Goal: Information Seeking & Learning: Learn about a topic

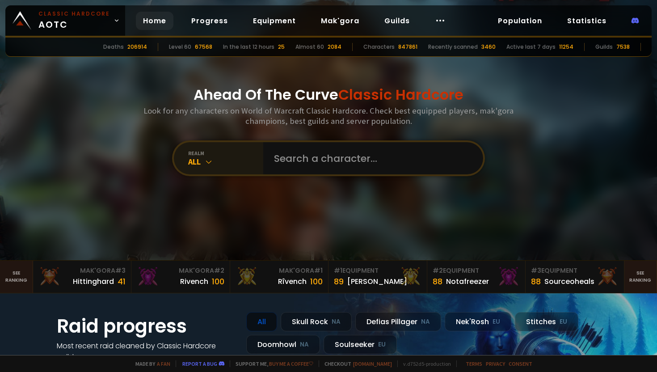
click at [239, 156] on div "realm" at bounding box center [225, 153] width 75 height 7
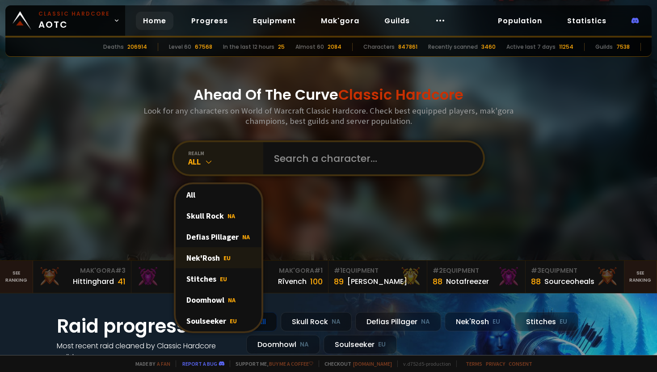
click at [230, 255] on div "Nek'Rosh EU" at bounding box center [219, 257] width 86 height 21
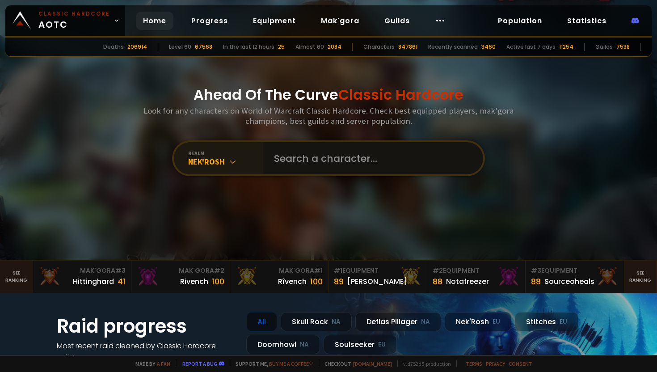
click at [321, 169] on input "text" at bounding box center [371, 158] width 204 height 32
click at [300, 163] on input "text" at bounding box center [371, 158] width 204 height 32
click at [301, 165] on input "text" at bounding box center [371, 158] width 204 height 32
paste input "GiantDwarf#2107933"
type input "GiantDwarf#2107933"
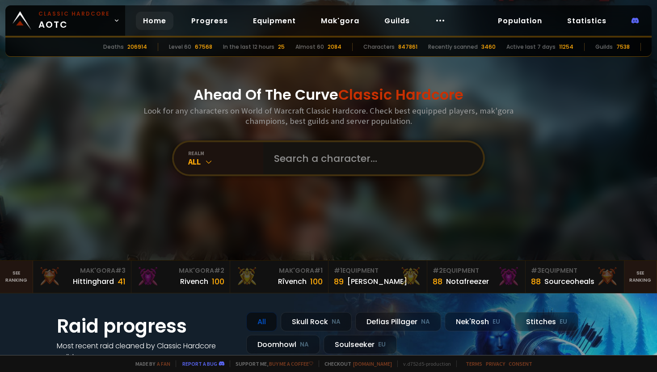
click at [308, 154] on input "text" at bounding box center [371, 158] width 204 height 32
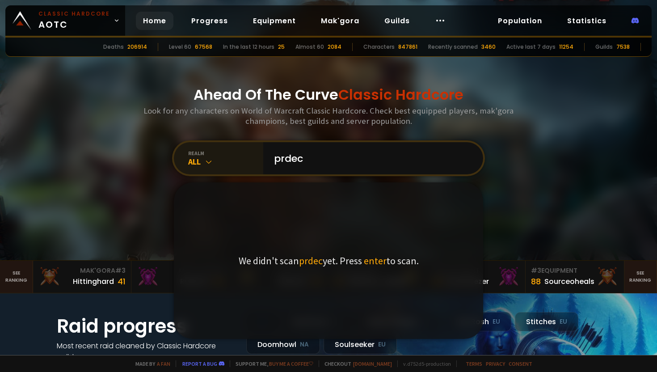
click at [227, 161] on div "All" at bounding box center [225, 162] width 75 height 10
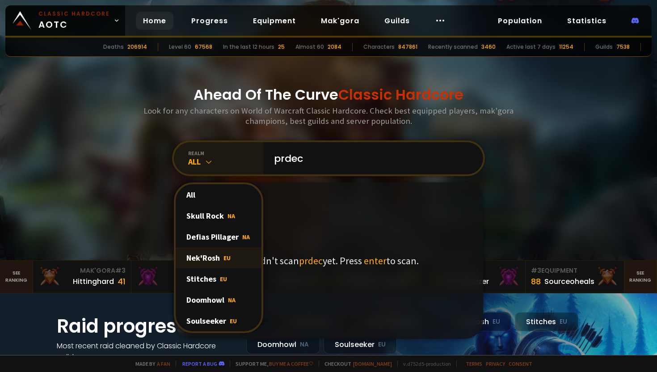
click at [203, 256] on div "Nek'Rosh EU" at bounding box center [219, 257] width 86 height 21
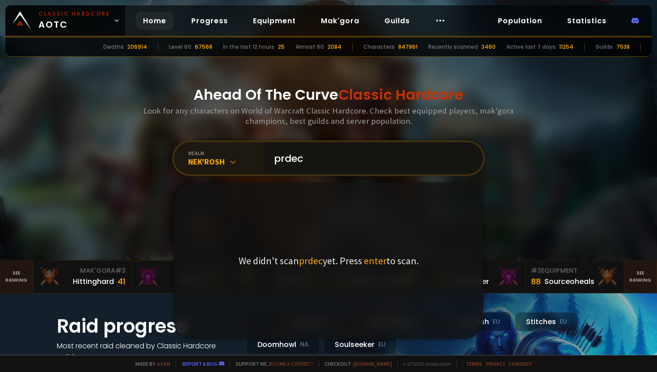
click at [327, 157] on input "prdec" at bounding box center [371, 158] width 204 height 32
type input "k"
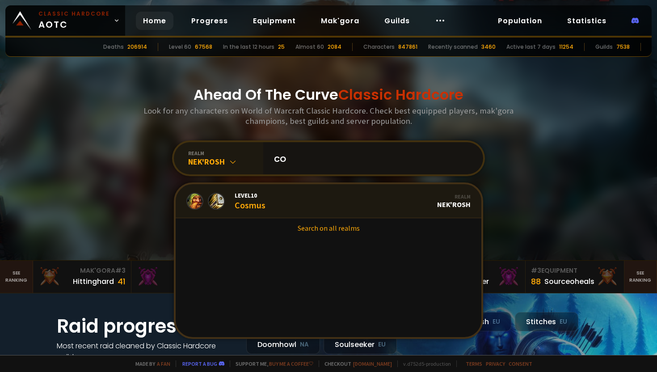
type input "c"
type input "cosmus"
click at [301, 210] on link "Level 10 Cosmus Realm Nek'Rosh" at bounding box center [329, 201] width 306 height 34
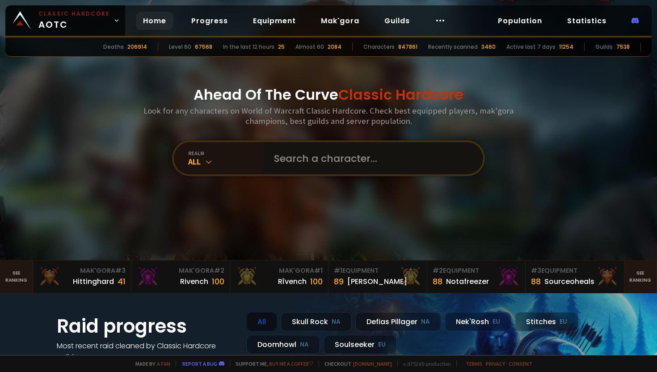
click at [326, 155] on input "text" at bounding box center [371, 158] width 204 height 32
type input "kozmus"
click at [319, 154] on input "text" at bounding box center [371, 158] width 204 height 32
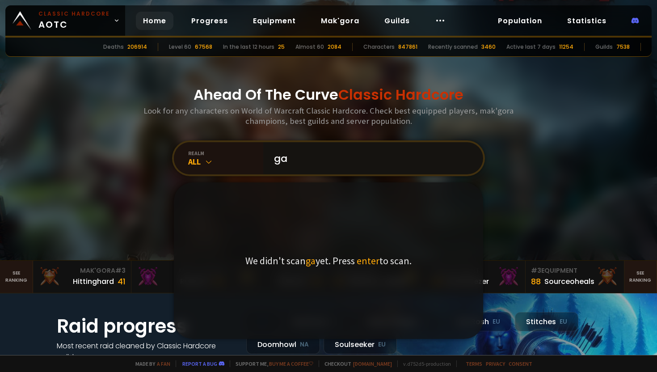
type input "g"
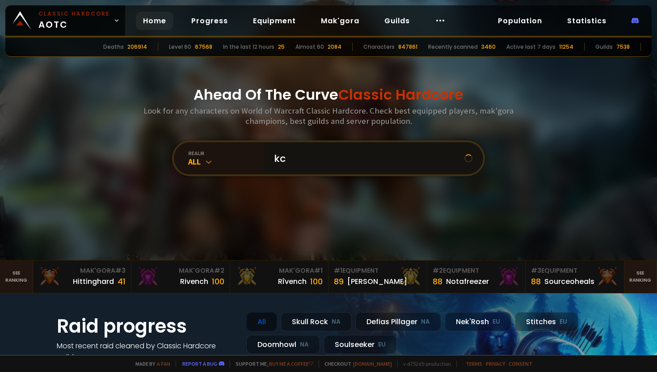
type input "k"
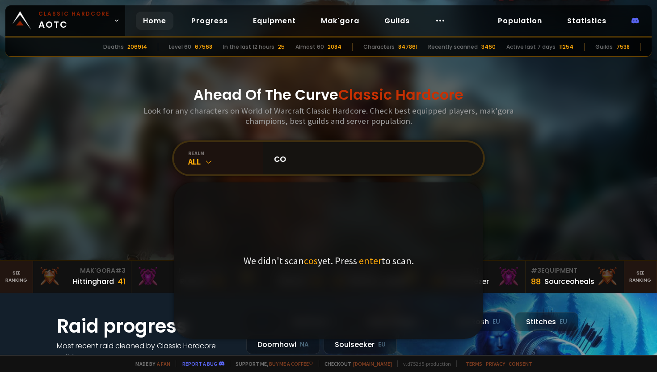
type input "c"
type input "k"
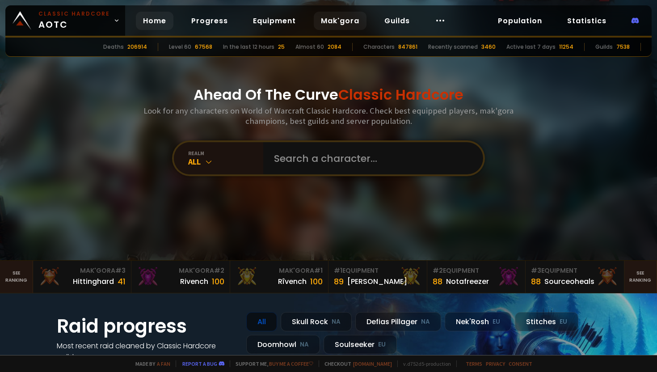
click at [326, 25] on link "Mak'gora" at bounding box center [340, 21] width 53 height 18
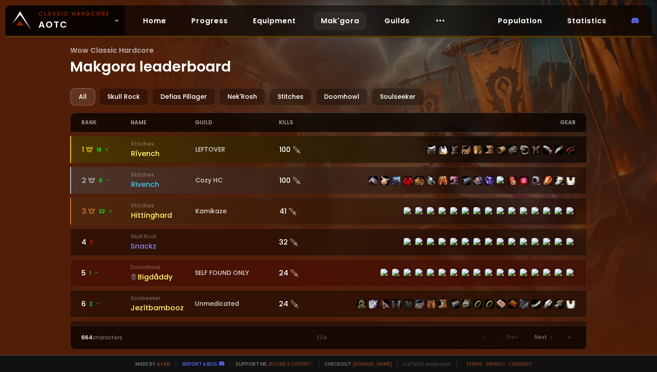
click at [256, 148] on div "LEFTOVER" at bounding box center [237, 149] width 84 height 9
